Goal: Find contact information: Find contact information

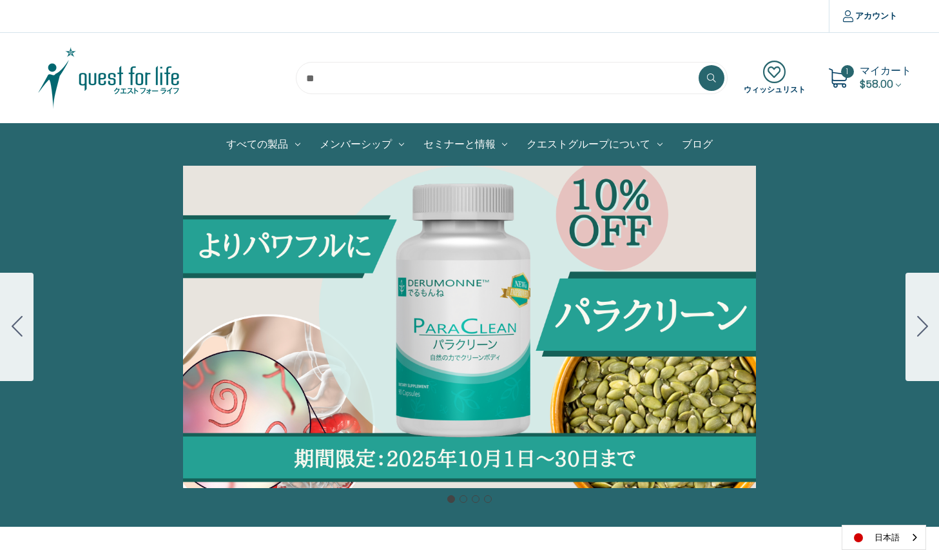
click at [363, 263] on div "カルーセル・タイトル カルーセルスライドに説明を追加します。複数の販売を促進するために使用することができます。 販売中" at bounding box center [469, 327] width 939 height 322
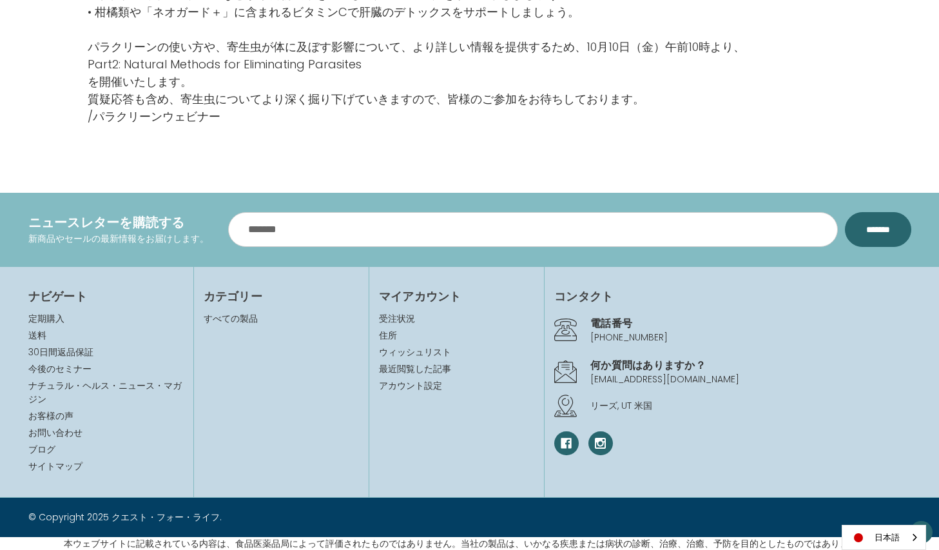
scroll to position [2716, 0]
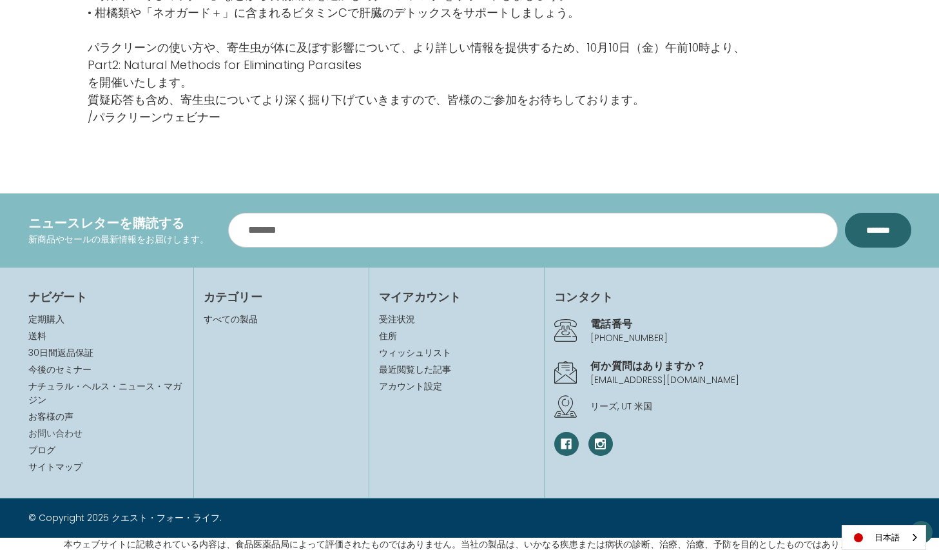
click at [68, 431] on link "お問い合わせ" at bounding box center [55, 433] width 54 height 13
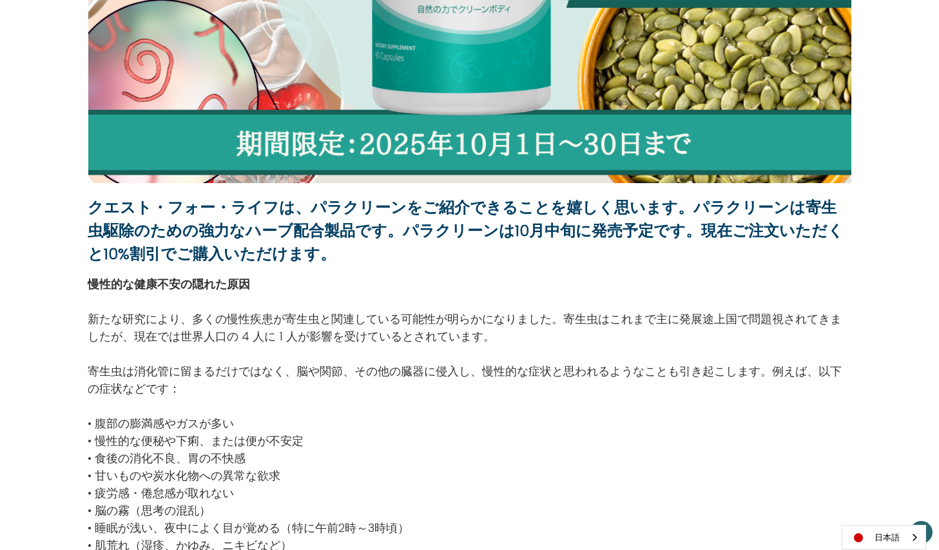
scroll to position [435, 0]
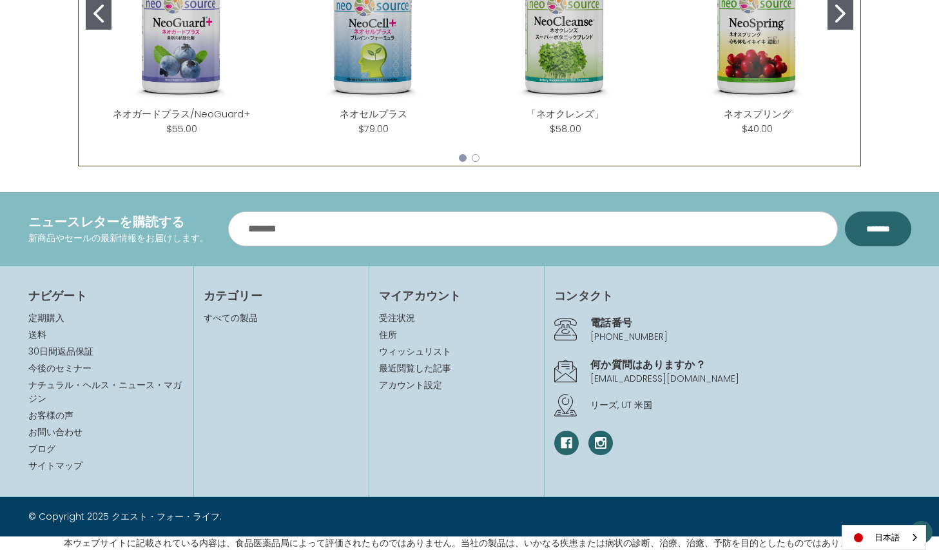
scroll to position [711, 0]
click at [71, 431] on link "お問い合わせ" at bounding box center [55, 432] width 54 height 13
